Goal: Entertainment & Leisure: Consume media (video, audio)

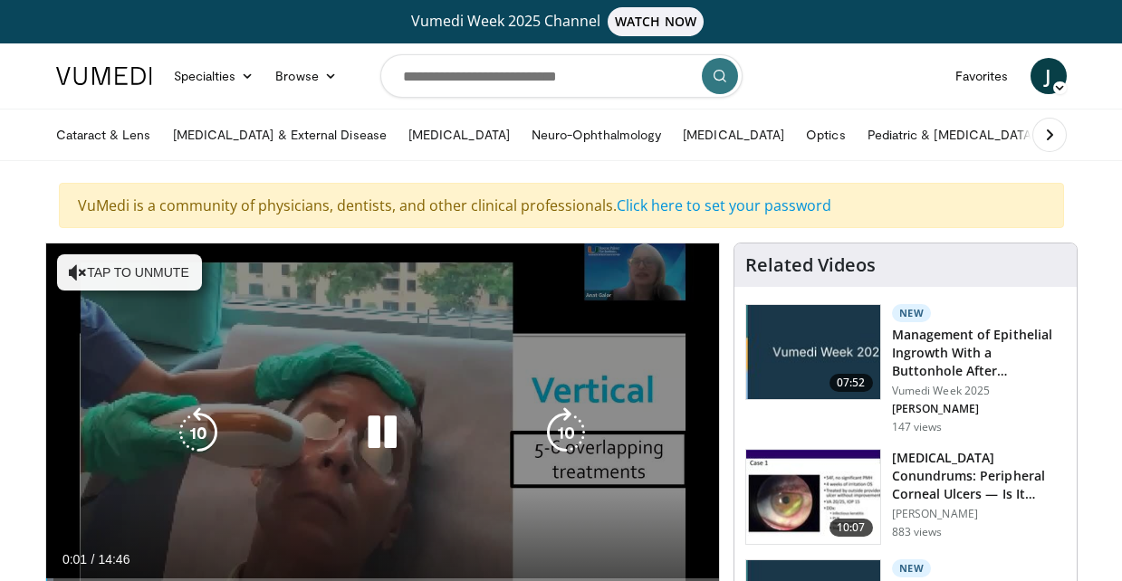
click at [108, 274] on button "Tap to unmute" at bounding box center [129, 272] width 145 height 36
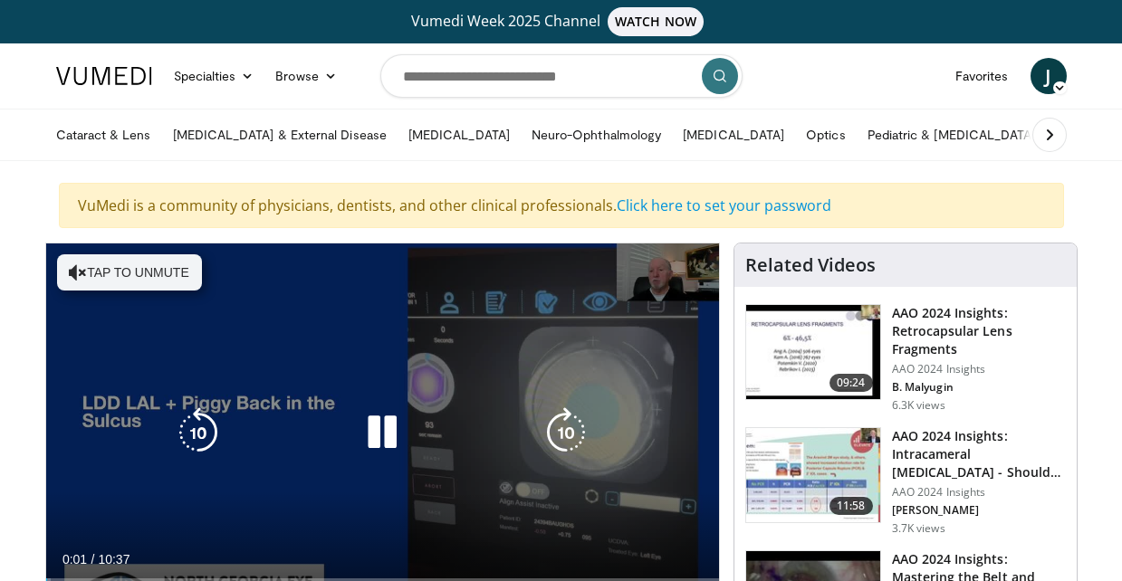
click at [167, 268] on button "Tap to unmute" at bounding box center [129, 272] width 145 height 36
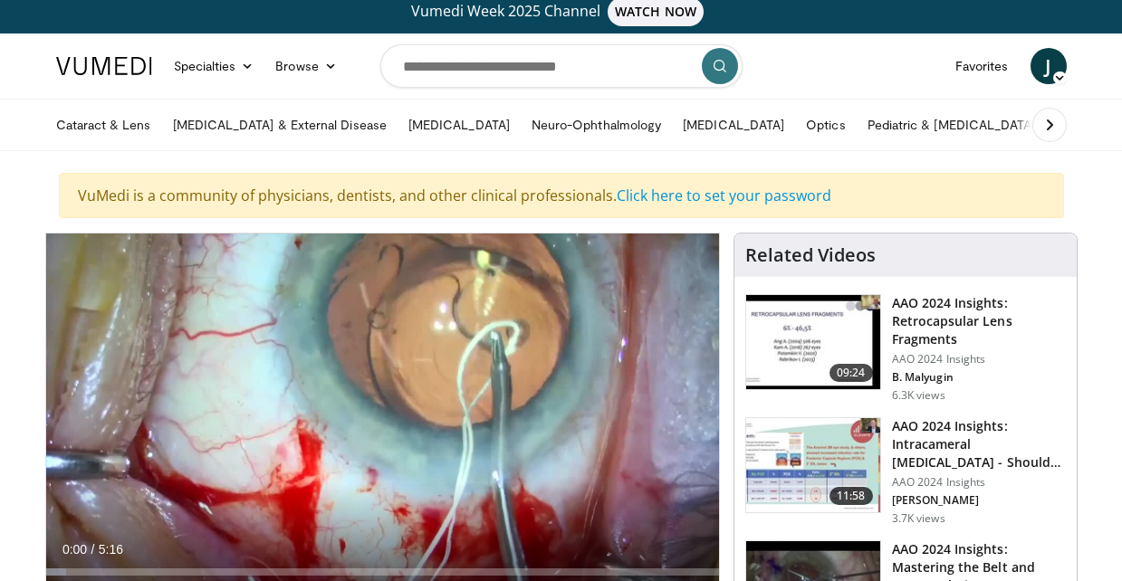
scroll to position [13, 0]
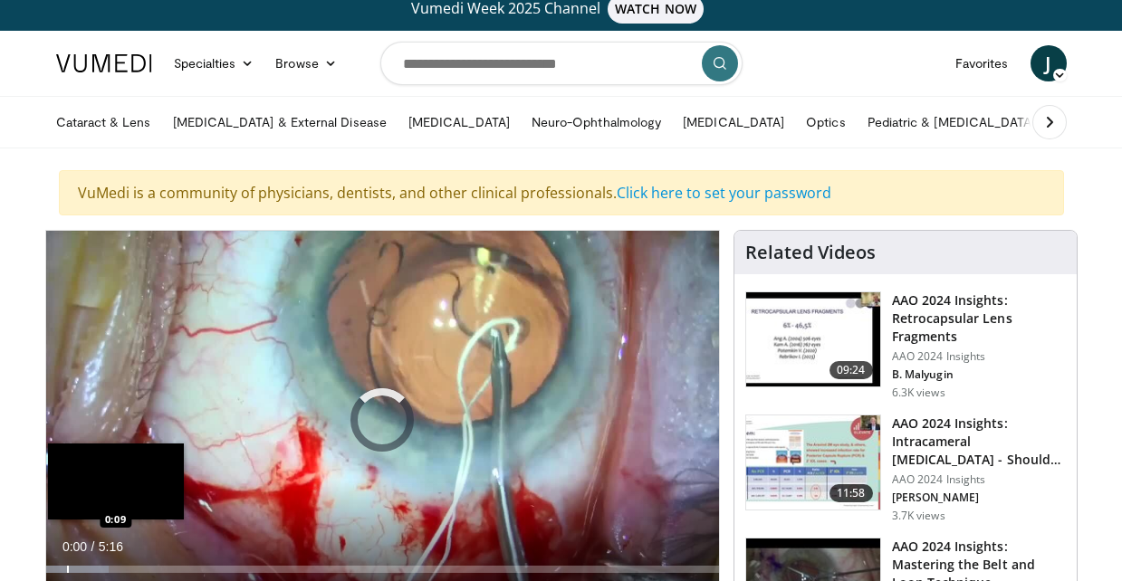
click at [67, 564] on div "Loaded : 9.41% 0:09 0:09" at bounding box center [382, 564] width 673 height 17
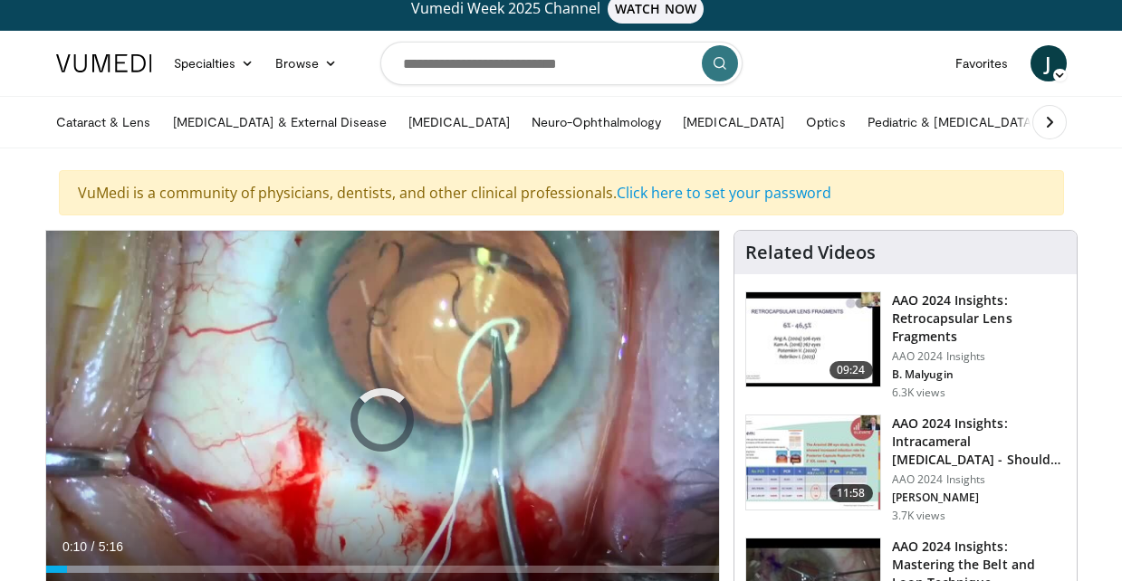
click at [67, 564] on div "Loaded : 9.41% 0:10 0:09" at bounding box center [382, 564] width 673 height 17
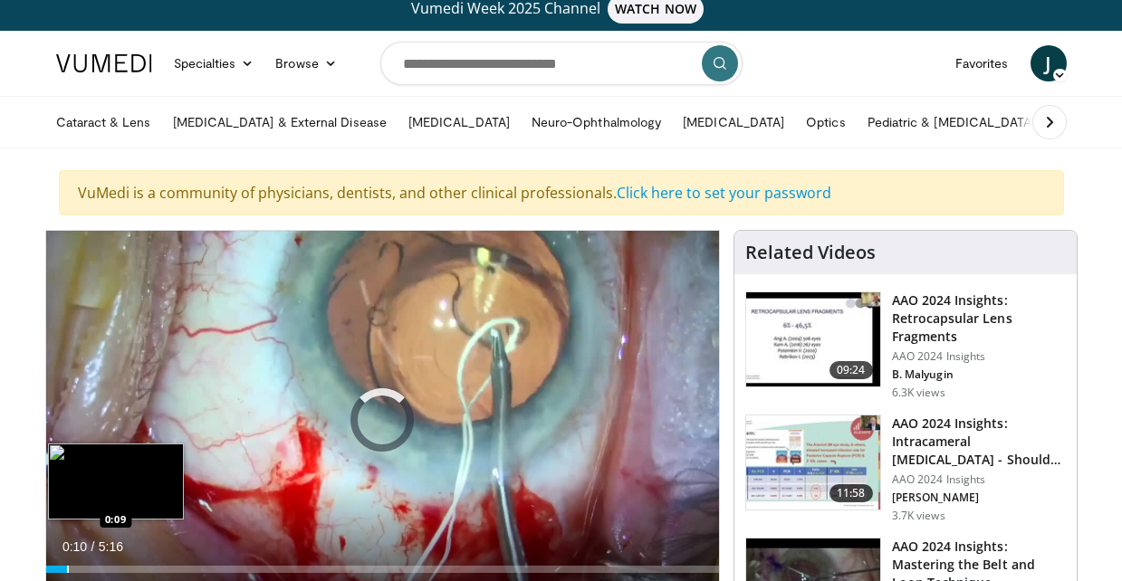
click at [67, 564] on div "Loaded : 0.00% 0:10 0:09" at bounding box center [382, 564] width 673 height 17
click at [61, 565] on div "Loaded : 0.00% 0:07 0:07" at bounding box center [382, 564] width 673 height 17
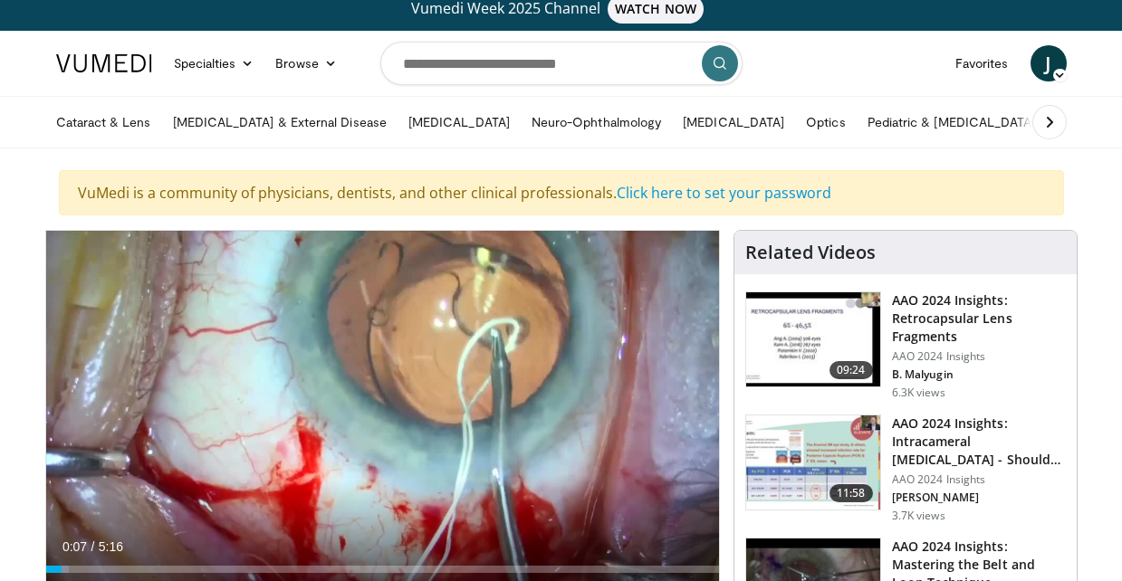
click at [65, 550] on span "0:07" at bounding box center [74, 547] width 24 height 14
